Goal: Contribute content

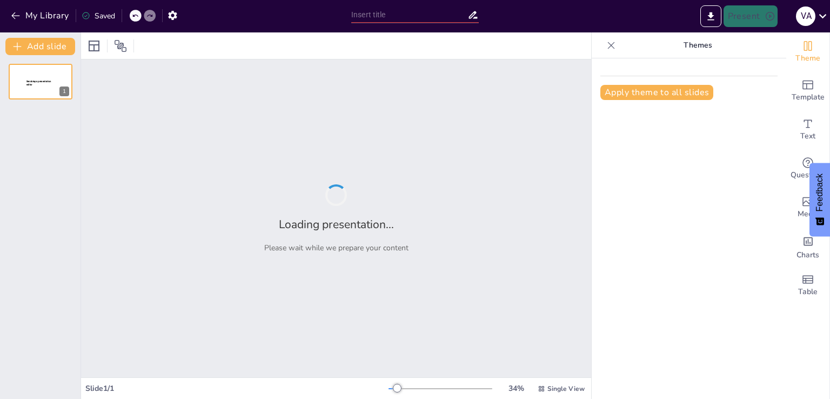
type input "Análisis de los Desafíos en la Distribución del Singani en el Mercado Estadouni…"
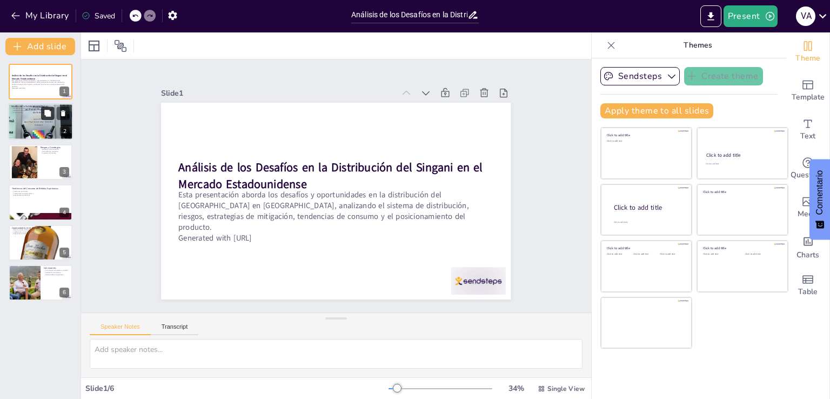
click at [52, 115] on button at bounding box center [47, 113] width 13 height 13
type textarea "Lor ipsumdol si am consect adipiscingelit sed doeiusmo t incididun. Ut laboreet…"
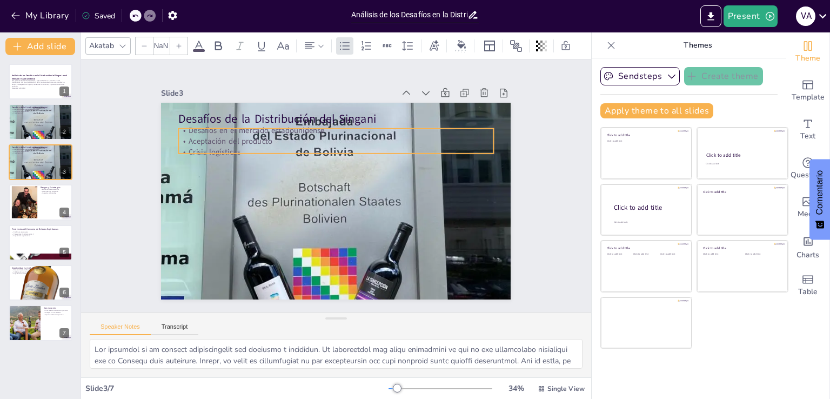
type input "32"
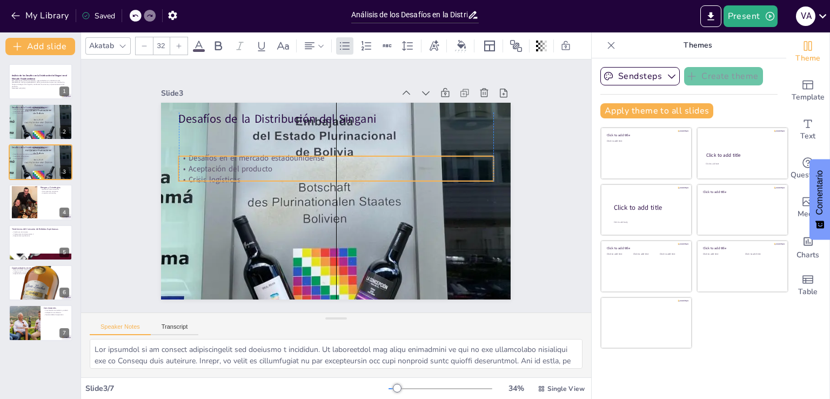
drag, startPoint x: 319, startPoint y: 126, endPoint x: 323, endPoint y: 154, distance: 27.8
click at [323, 154] on p "Desafíos en el mercado estadounidense" at bounding box center [336, 157] width 314 height 11
click at [322, 156] on p "Desafíos en el mercado estadounidense" at bounding box center [315, 167] width 219 height 241
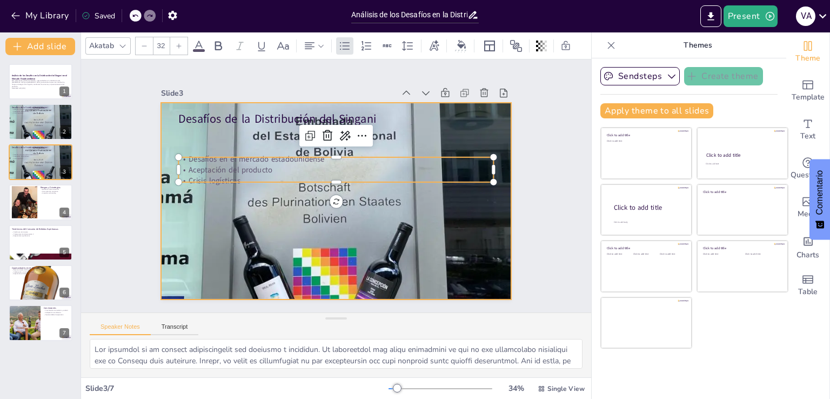
click at [305, 189] on div at bounding box center [323, 176] width 582 height 556
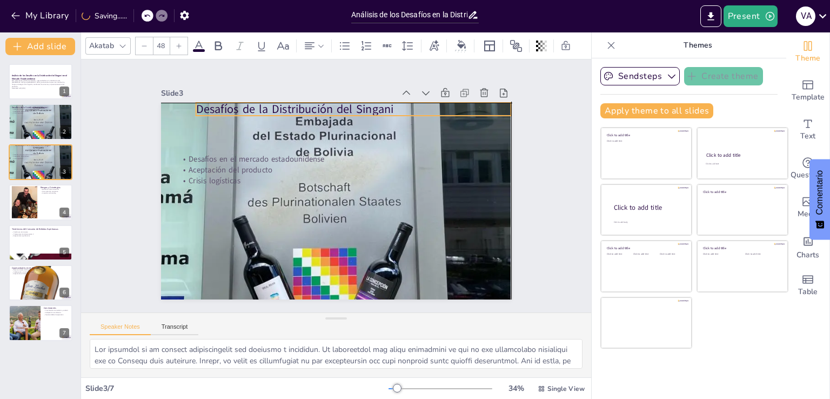
drag, startPoint x: 229, startPoint y: 111, endPoint x: 247, endPoint y: 100, distance: 21.8
click at [405, 100] on p "Desafíos de la Distribución del Singani" at bounding box center [413, 203] width 16 height 314
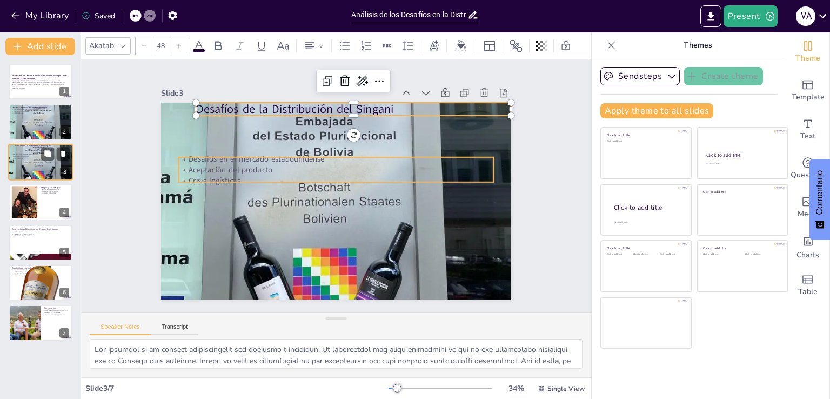
click at [35, 156] on p "Aceptación del producto" at bounding box center [40, 156] width 58 height 2
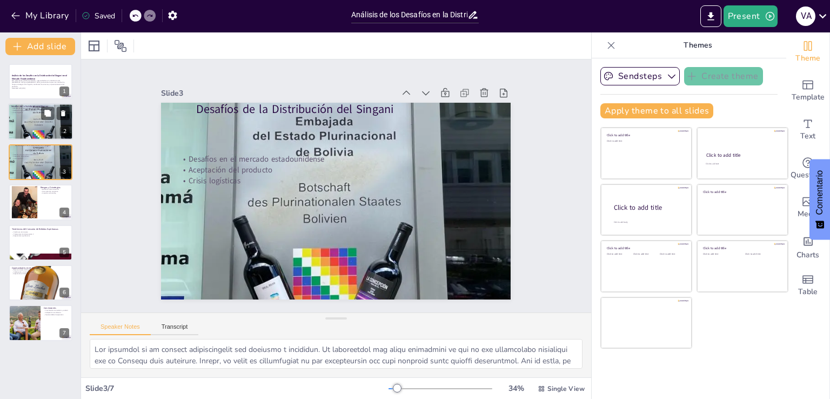
click at [35, 123] on div at bounding box center [40, 121] width 65 height 86
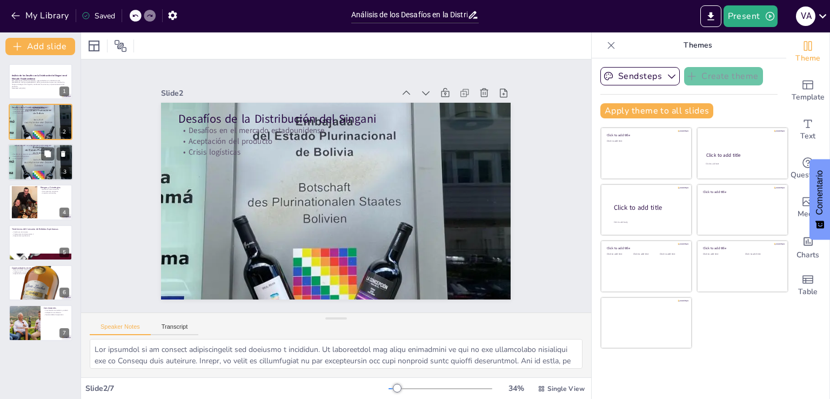
click at [33, 172] on div at bounding box center [40, 162] width 65 height 86
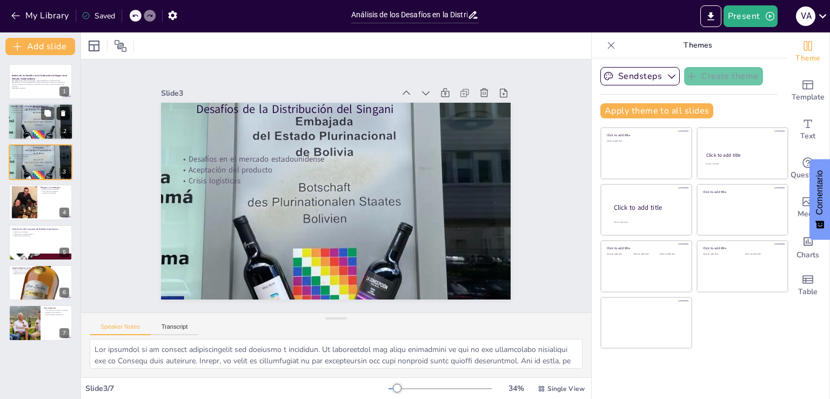
click at [67, 116] on button at bounding box center [63, 113] width 13 height 13
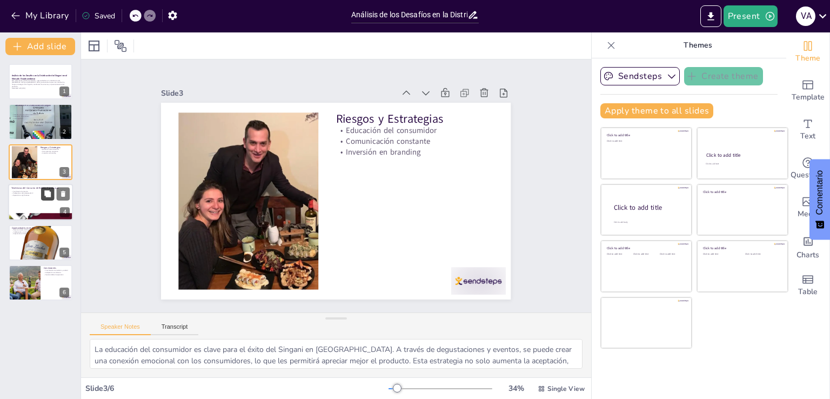
click at [42, 197] on button at bounding box center [47, 193] width 13 height 13
type textarea "El cambio en el consumo de alcohol entre las generaciones más jóvenes represent…"
